Goal: Use online tool/utility: Utilize a website feature to perform a specific function

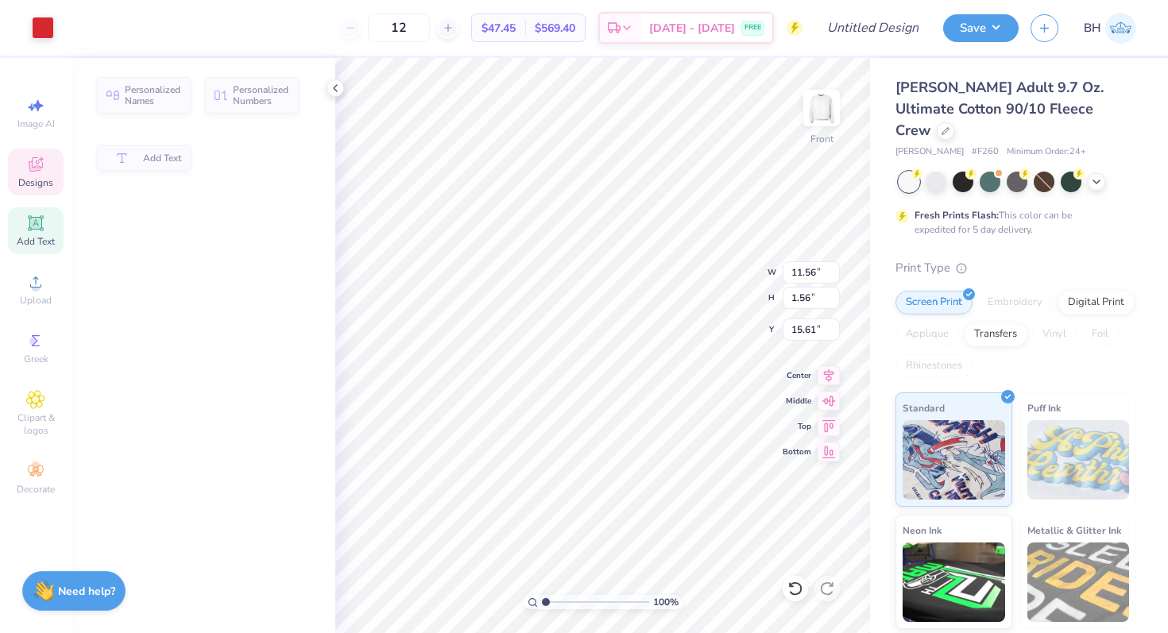
type input "1.56"
type input "15.61"
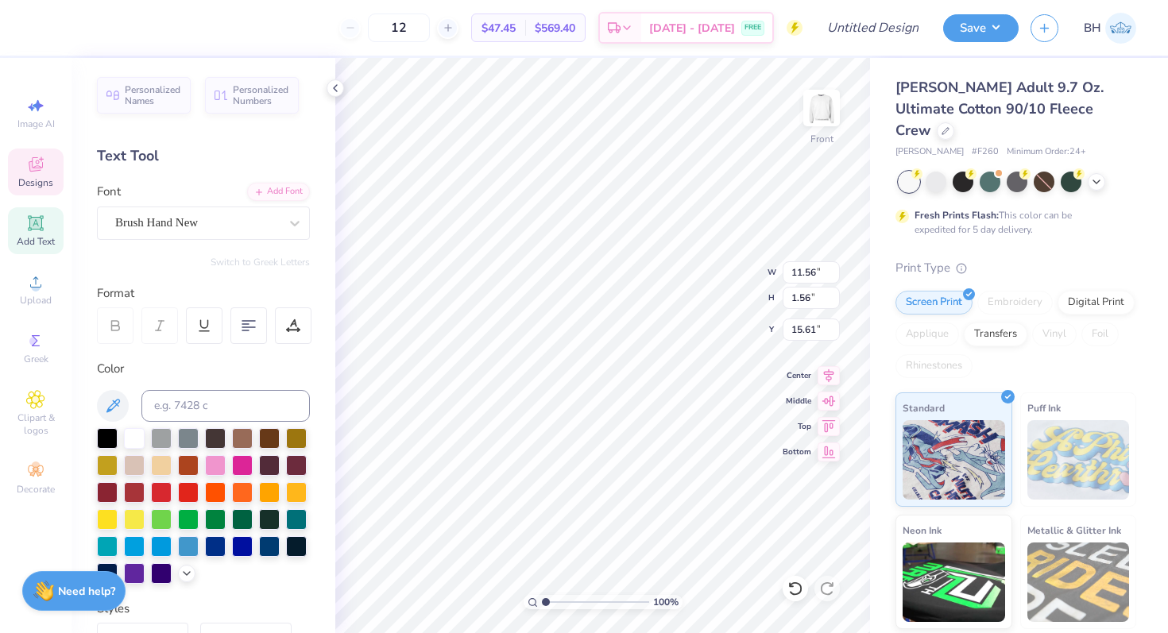
type textarea "STUDIO 301 PRODUCTIONS"
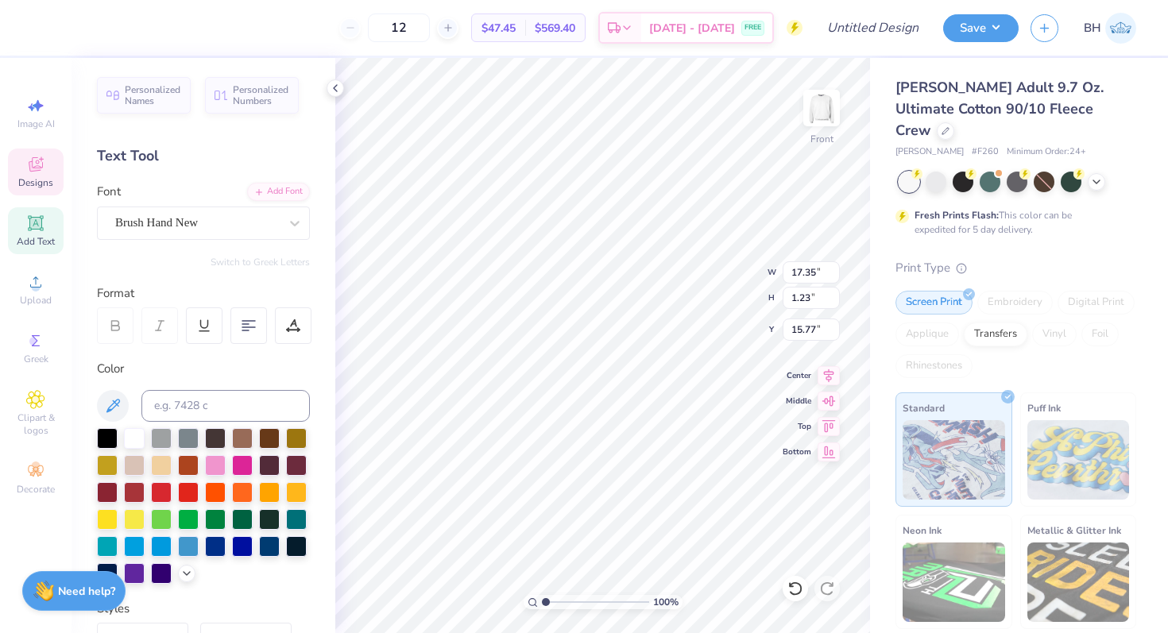
type input "14.83"
type input "1.05"
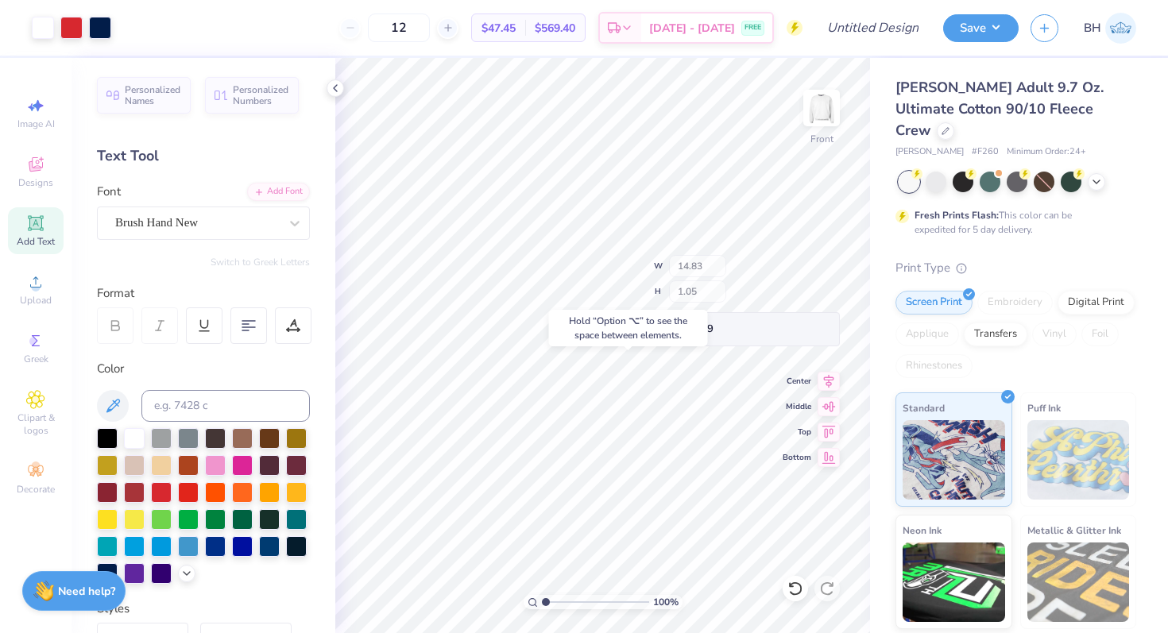
type input "15.59"
type input "13.11"
type input "0.93"
type input "15.62"
type input "8.45"
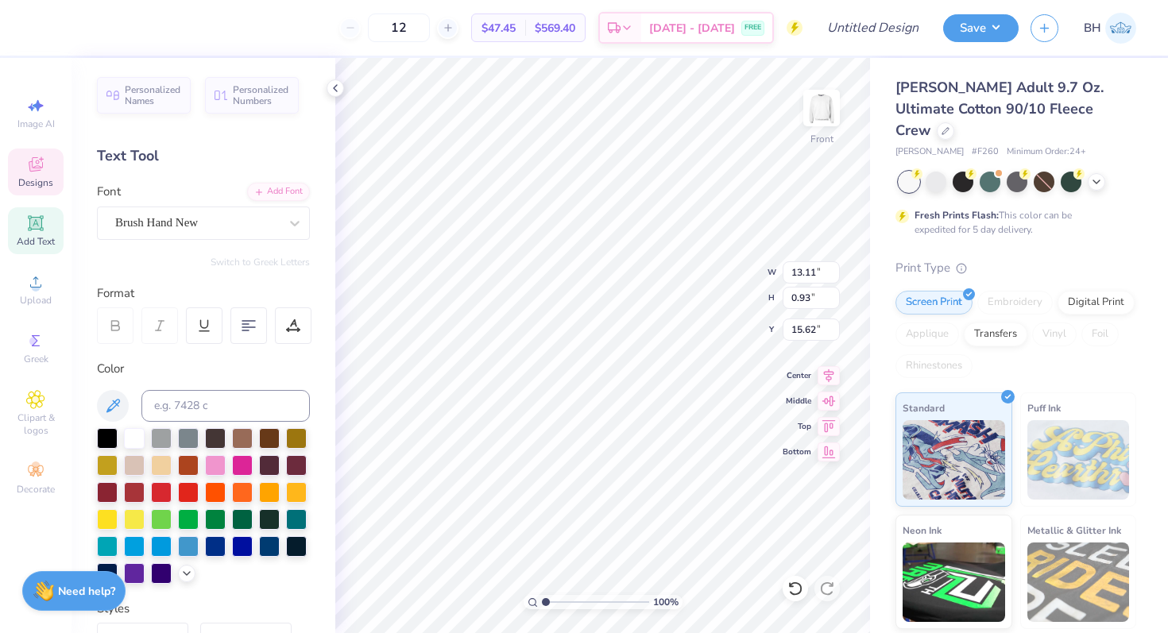
type input "0.65"
type input "17.03"
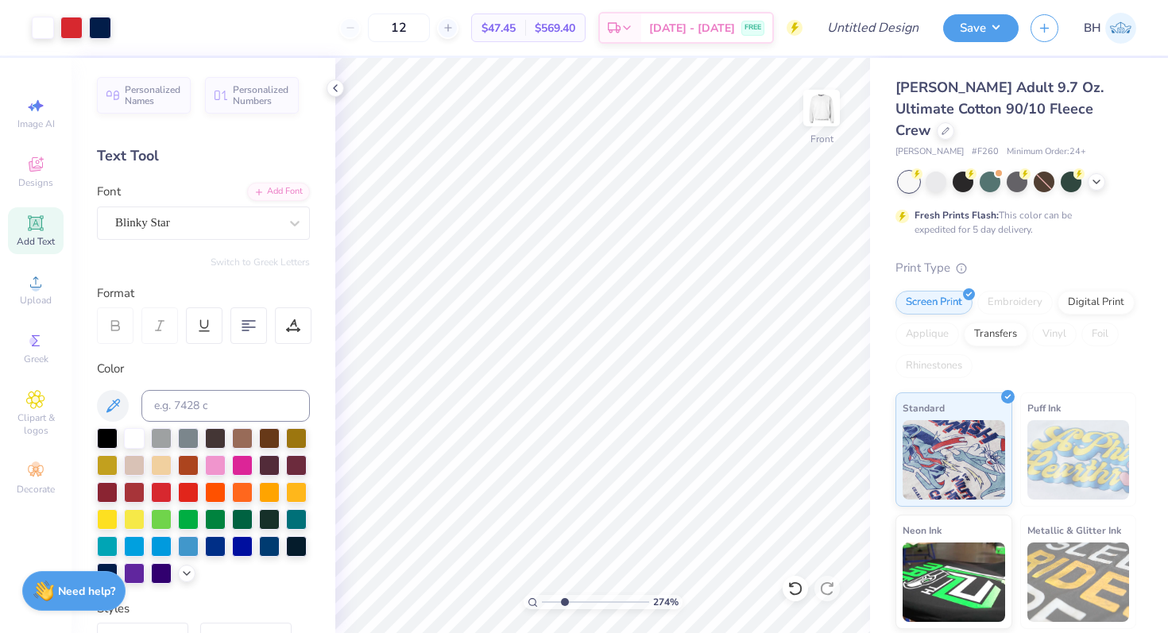
drag, startPoint x: 548, startPoint y: 598, endPoint x: 564, endPoint y: 598, distance: 15.9
type input "2.74"
click at [564, 598] on input "range" at bounding box center [595, 602] width 107 height 14
type textarea "STUDIO 301"
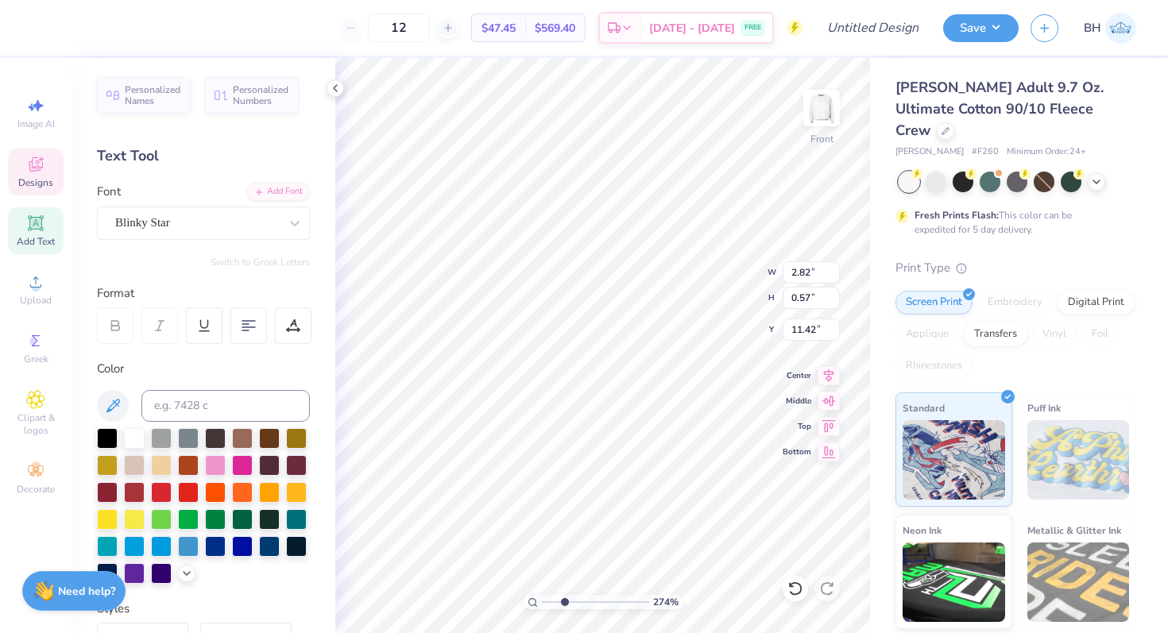
type input "2.82"
type textarea "S"
type textarea "STUDIO 301"
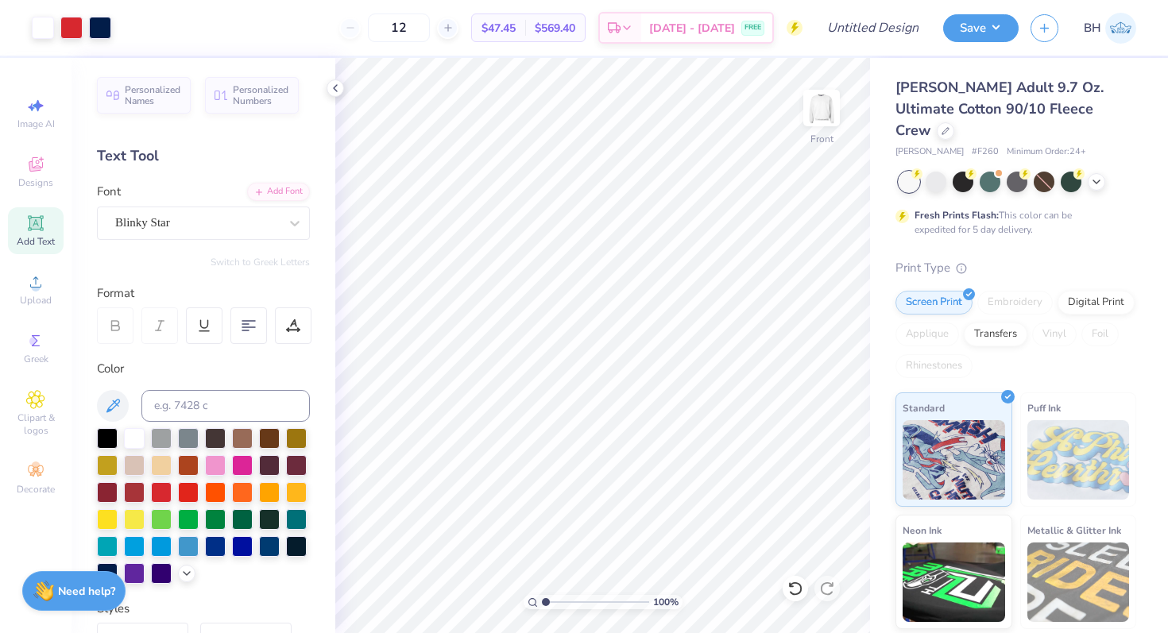
type input "1"
click at [542, 603] on input "range" at bounding box center [595, 602] width 107 height 14
